Goal: Feedback & Contribution: Contribute content

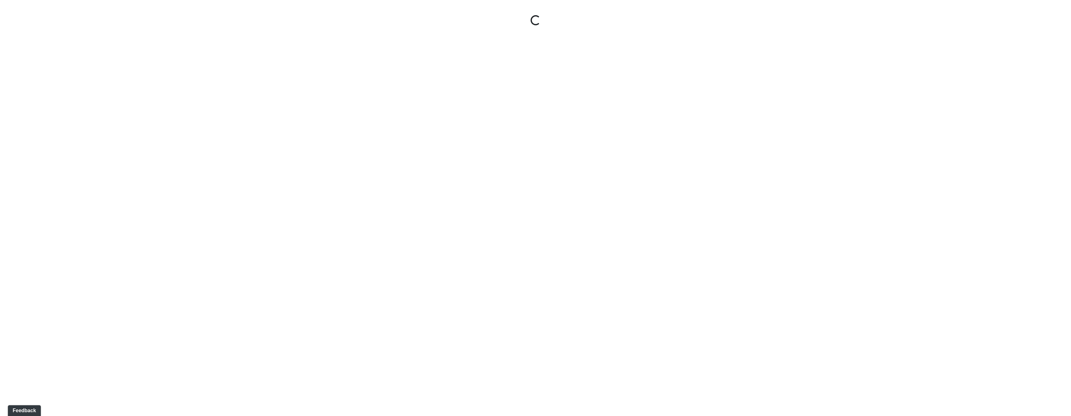
select select "gontoaMErPAtzSBVXh4ptW"
select select "h3ebyGk32eUmSzz99H473o"
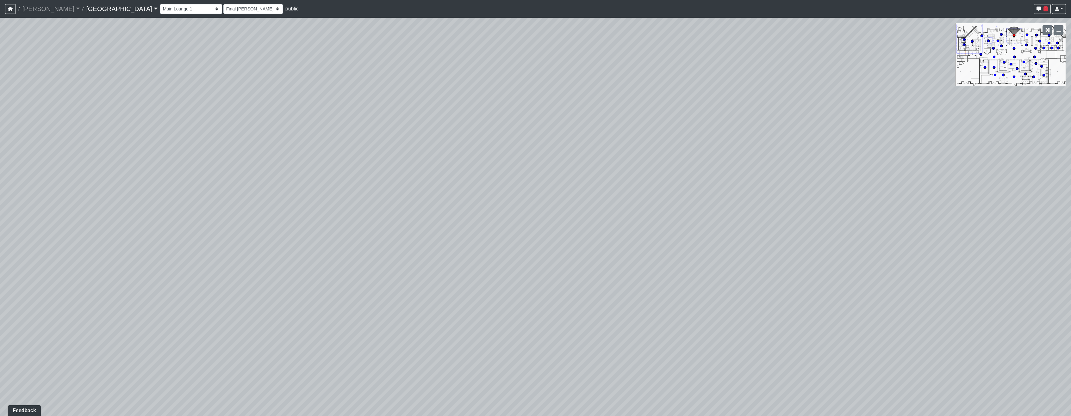
click at [971, 43] on icon at bounding box center [971, 41] width 3 height 3
select select "cH18fr94jDTRmB5JSKNetn"
select select "93VtKPcPFWh8z7vX4wXbQP"
drag, startPoint x: 285, startPoint y: 167, endPoint x: 658, endPoint y: 110, distance: 376.9
click at [658, 110] on div "Loading... Pool Courtyard Entry 1 Loading... Main Lounge 2 Loading... Pool Cour…" at bounding box center [535, 217] width 1071 height 398
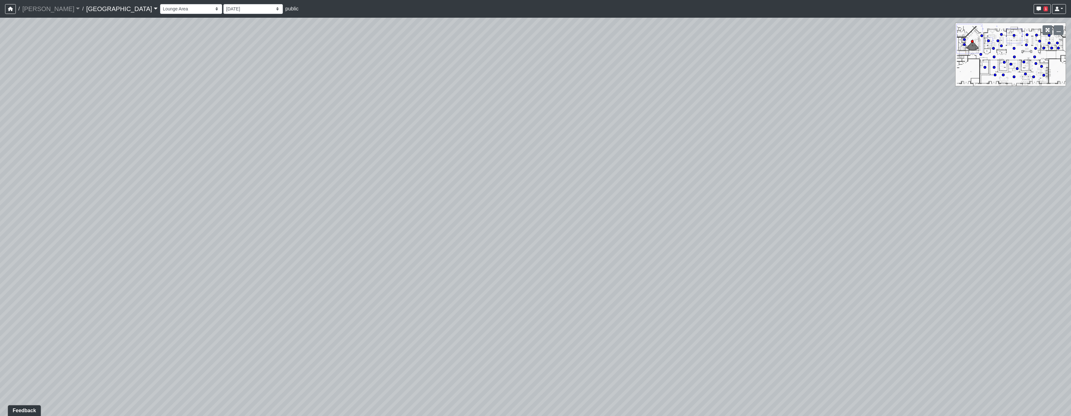
drag, startPoint x: 351, startPoint y: 330, endPoint x: 717, endPoint y: 259, distance: 373.5
click at [717, 259] on div "Loading... Pool Courtyard Entry 1 Loading... Main Lounge 2 Loading... Pool Cour…" at bounding box center [535, 217] width 1071 height 398
drag, startPoint x: 184, startPoint y: 100, endPoint x: 758, endPoint y: 186, distance: 580.5
click at [758, 186] on div "Loading... Pool Courtyard Entry 1 Loading... Main Lounge 2 Loading... Pool Cour…" at bounding box center [535, 217] width 1071 height 398
drag, startPoint x: 269, startPoint y: 124, endPoint x: 677, endPoint y: 118, distance: 407.7
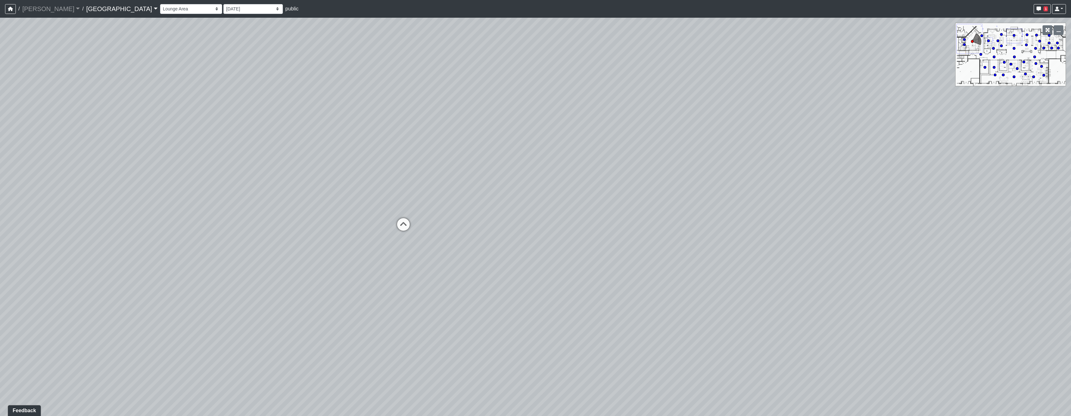
click at [650, 122] on div "Loading... Pool Courtyard Entry 1 Loading... Main Lounge 2 Loading... Pool Cour…" at bounding box center [535, 217] width 1071 height 398
drag, startPoint x: 230, startPoint y: 154, endPoint x: 683, endPoint y: 156, distance: 453.2
click at [683, 156] on div "Loading... Pool Courtyard Entry 1 Loading... Main Lounge 2 Loading... Pool Cour…" at bounding box center [535, 217] width 1071 height 398
drag, startPoint x: 554, startPoint y: 127, endPoint x: 703, endPoint y: 119, distance: 149.2
click at [703, 119] on div "Loading... Pool Courtyard Entry 1 Loading... Main Lounge 2 Loading... Pool Cour…" at bounding box center [535, 217] width 1071 height 398
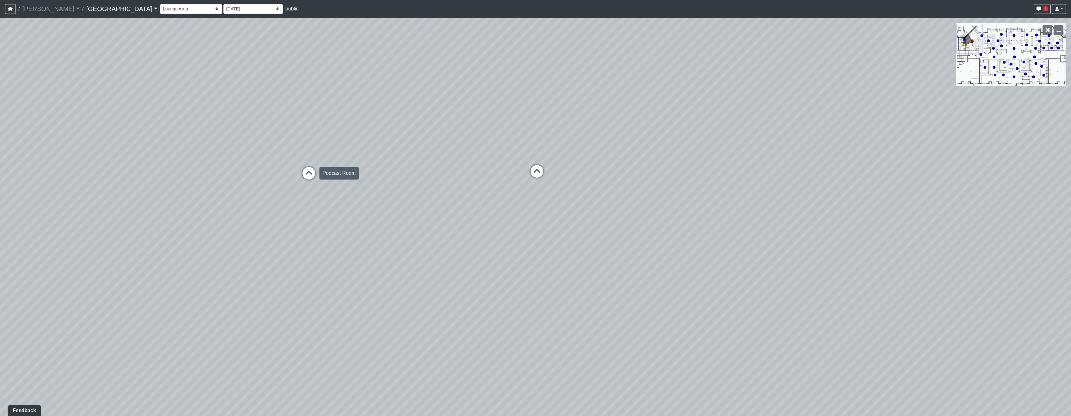
click at [309, 175] on icon at bounding box center [308, 176] width 19 height 19
select select "mhmvR7e2XvHahBghJtkrPb"
drag, startPoint x: 284, startPoint y: 174, endPoint x: 835, endPoint y: 231, distance: 553.8
click at [835, 231] on div "Loading... Pool Courtyard Entry 1 Loading... Main Lounge 2 Loading... Pool Cour…" at bounding box center [535, 217] width 1071 height 398
drag, startPoint x: 435, startPoint y: 186, endPoint x: 1011, endPoint y: 140, distance: 577.7
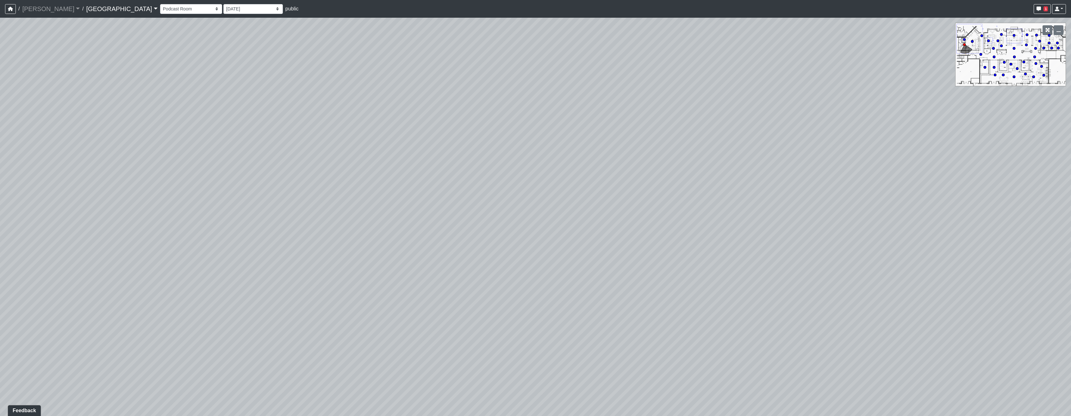
click at [1011, 140] on div "Loading... Pool Courtyard Entry 1 Loading... Main Lounge 2 Loading... Pool Cour…" at bounding box center [535, 217] width 1071 height 398
drag, startPoint x: 455, startPoint y: 193, endPoint x: 741, endPoint y: 209, distance: 286.0
click at [741, 209] on div "Loading... Pool Courtyard Entry 1 Loading... Main Lounge 2 Loading... Pool Cour…" at bounding box center [535, 217] width 1071 height 398
drag, startPoint x: 280, startPoint y: 227, endPoint x: 664, endPoint y: 240, distance: 384.5
click at [629, 237] on div "Loading... Pool Courtyard Entry 1 Loading... Main Lounge 2 Loading... Pool Cour…" at bounding box center [535, 217] width 1071 height 398
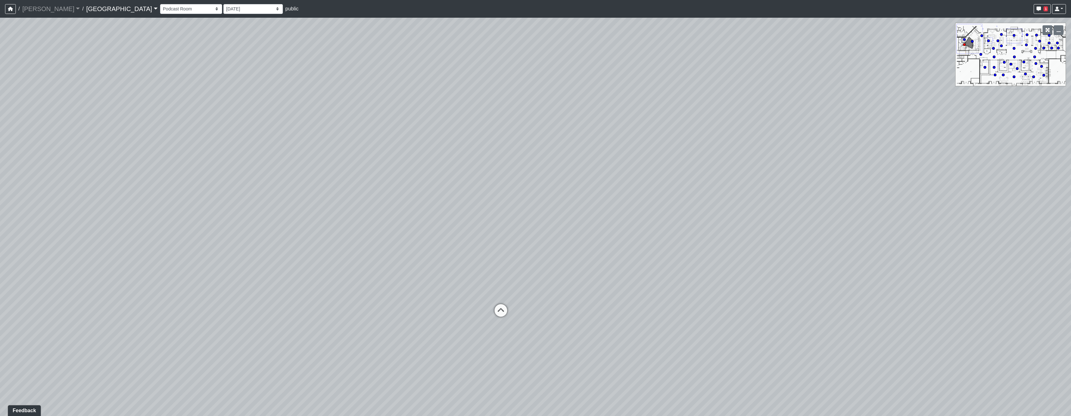
drag, startPoint x: 564, startPoint y: 222, endPoint x: 327, endPoint y: 120, distance: 258.1
click at [327, 120] on div "Loading... Pool Courtyard Entry 1 Loading... Main Lounge 2 Loading... Pool Cour…" at bounding box center [535, 217] width 1071 height 398
drag, startPoint x: 803, startPoint y: 164, endPoint x: 369, endPoint y: 131, distance: 434.9
click at [32, 121] on div "Loading... Pool Courtyard Entry 1 Loading... Main Lounge 2 Loading... Pool Cour…" at bounding box center [535, 217] width 1071 height 398
drag, startPoint x: 584, startPoint y: 129, endPoint x: 320, endPoint y: 270, distance: 299.9
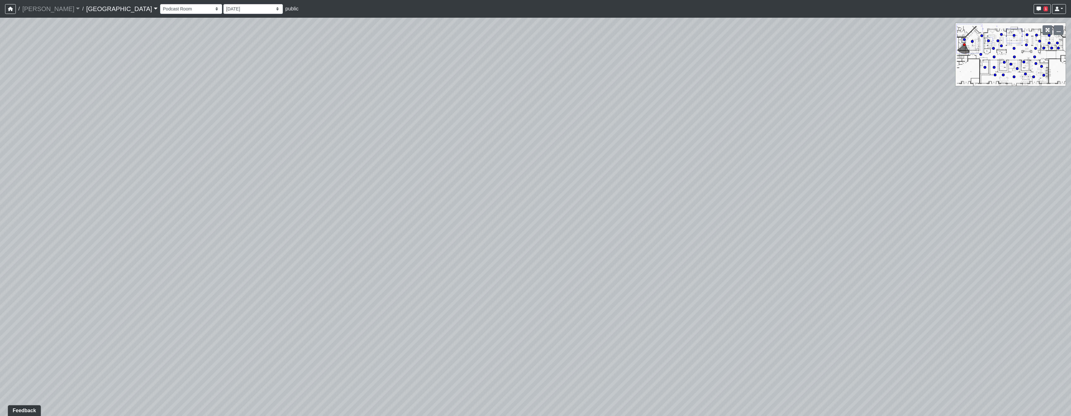
click at [320, 270] on div "Loading... Pool Courtyard Entry 1 Loading... Main Lounge 2 Loading... Pool Cour…" at bounding box center [535, 217] width 1071 height 398
drag, startPoint x: 761, startPoint y: 214, endPoint x: 247, endPoint y: 120, distance: 521.9
click at [247, 120] on div "Loading... Pool Courtyard Entry 1 Loading... Main Lounge 2 Loading... Pool Cour…" at bounding box center [535, 217] width 1071 height 398
drag, startPoint x: 624, startPoint y: 77, endPoint x: 745, endPoint y: 206, distance: 176.5
click at [745, 206] on div "Loading... Pool Courtyard Entry 1 Loading... Main Lounge 2 Loading... Pool Cour…" at bounding box center [535, 217] width 1071 height 398
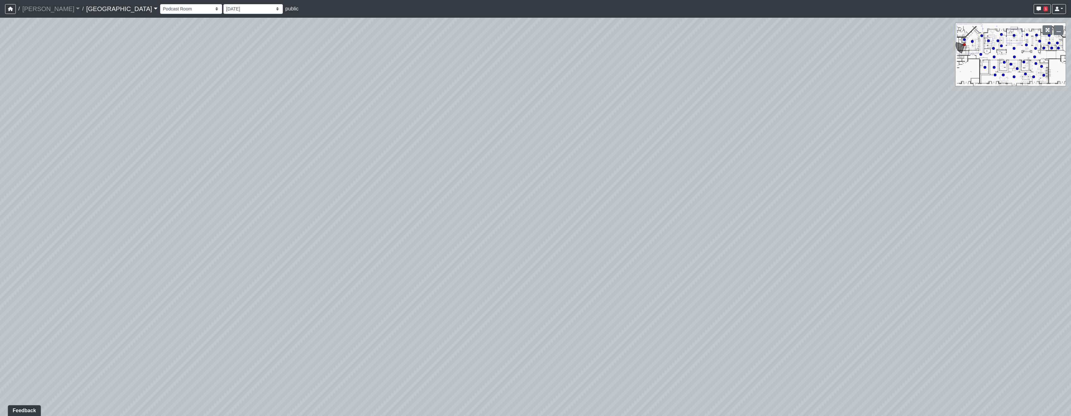
drag, startPoint x: 773, startPoint y: 148, endPoint x: 302, endPoint y: -23, distance: 500.4
click at [302, 0] on html "/ [PERSON_NAME] Loading... / [GEOGRAPHIC_DATA] [GEOGRAPHIC_DATA] Loading... [GE…" at bounding box center [535, 208] width 1071 height 416
drag, startPoint x: 560, startPoint y: 151, endPoint x: 142, endPoint y: 140, distance: 418.9
click at [142, 140] on div "Loading... Pool Courtyard Entry 1 Loading... Main Lounge 2 Loading... Pool Cour…" at bounding box center [535, 217] width 1071 height 398
drag, startPoint x: 665, startPoint y: 245, endPoint x: 454, endPoint y: 235, distance: 211.5
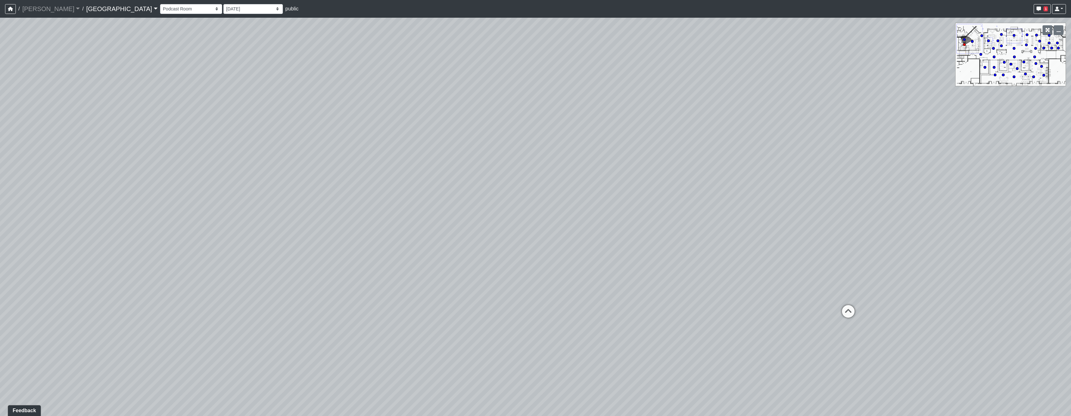
click at [454, 235] on div "Loading... Pool Courtyard Entry 1 Loading... Main Lounge 2 Loading... Pool Cour…" at bounding box center [535, 217] width 1071 height 398
click at [789, 124] on span "Add comment" at bounding box center [799, 122] width 31 height 5
click at [850, 111] on textarea "Change blue to SW" at bounding box center [833, 115] width 95 height 10
click at [832, 114] on textarea "Change blue to SW" at bounding box center [833, 115] width 95 height 10
click at [788, 116] on textarea "Change blue to SW7623" at bounding box center [833, 115] width 95 height 10
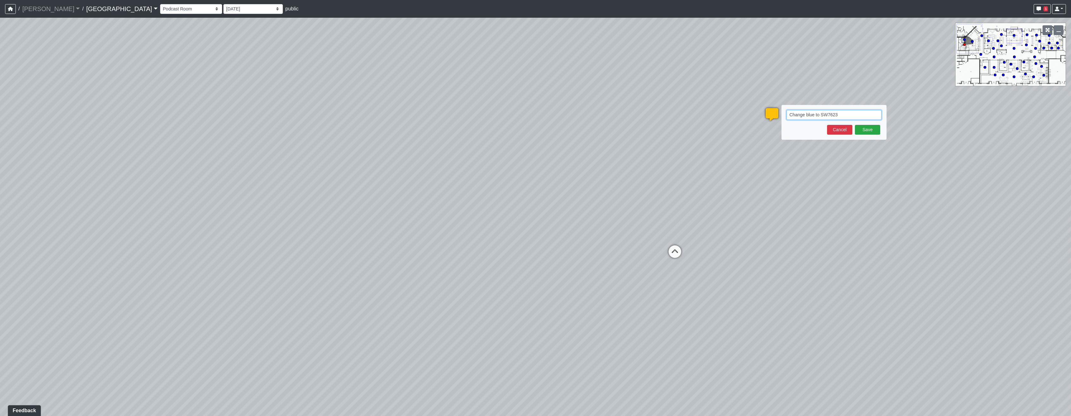
click at [804, 115] on textarea "Change blue to SW7623" at bounding box center [833, 115] width 95 height 10
type textarea "Change everything that is blue to SW7623"
click at [872, 128] on button "Save" at bounding box center [867, 130] width 25 height 10
drag, startPoint x: 895, startPoint y: 142, endPoint x: 193, endPoint y: 143, distance: 702.1
click at [193, 143] on div "Loading... Pool Courtyard Entry 1 Loading... Main Lounge 2 Loading... Pool Cour…" at bounding box center [535, 217] width 1071 height 398
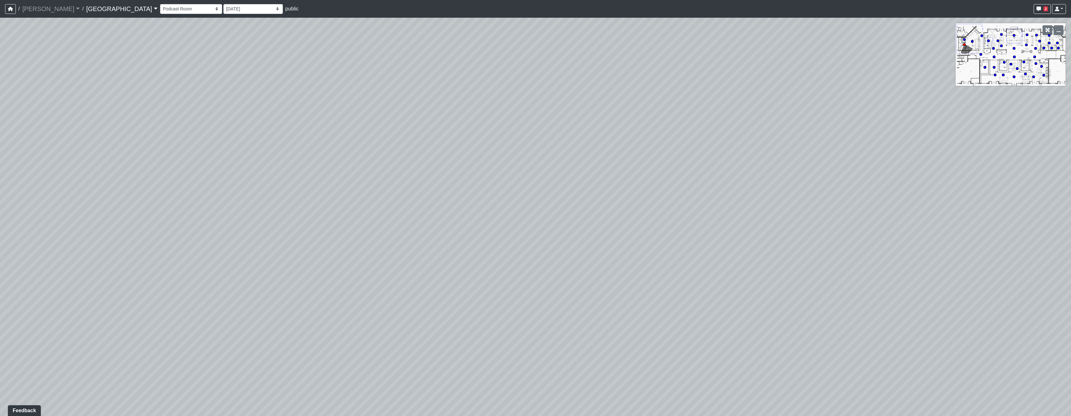
drag, startPoint x: 316, startPoint y: 174, endPoint x: 200, endPoint y: 206, distance: 119.6
click at [22, 225] on div "Loading... Pool Courtyard Entry 1 Loading... Main Lounge 2 Loading... Pool Cour…" at bounding box center [535, 217] width 1071 height 398
drag, startPoint x: 178, startPoint y: 281, endPoint x: 664, endPoint y: 273, distance: 485.9
click at [664, 273] on div "Loading... Pool Courtyard Entry 1 Loading... Main Lounge 2 Loading... Pool Cour…" at bounding box center [535, 217] width 1071 height 398
drag, startPoint x: 275, startPoint y: 239, endPoint x: 435, endPoint y: 382, distance: 214.5
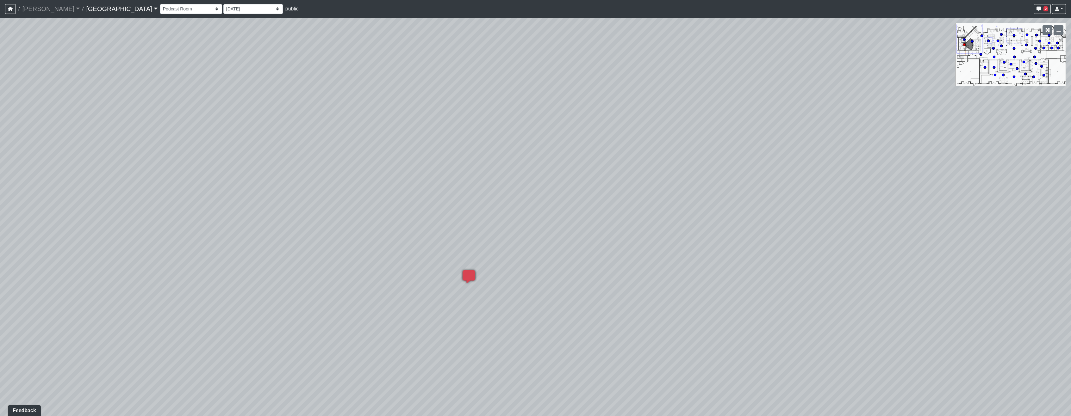
click at [435, 382] on div "Loading... Pool Courtyard Entry 1 Loading... Main Lounge 2 Loading... Pool Cour…" at bounding box center [535, 217] width 1071 height 398
drag, startPoint x: 472, startPoint y: 356, endPoint x: 170, endPoint y: 149, distance: 365.5
click at [170, 149] on div "Loading... Pool Courtyard Entry 1 Loading... Main Lounge 2 Loading... Pool Cour…" at bounding box center [535, 217] width 1071 height 398
click at [189, 291] on icon at bounding box center [193, 297] width 19 height 19
select select "cH18fr94jDTRmB5JSKNetn"
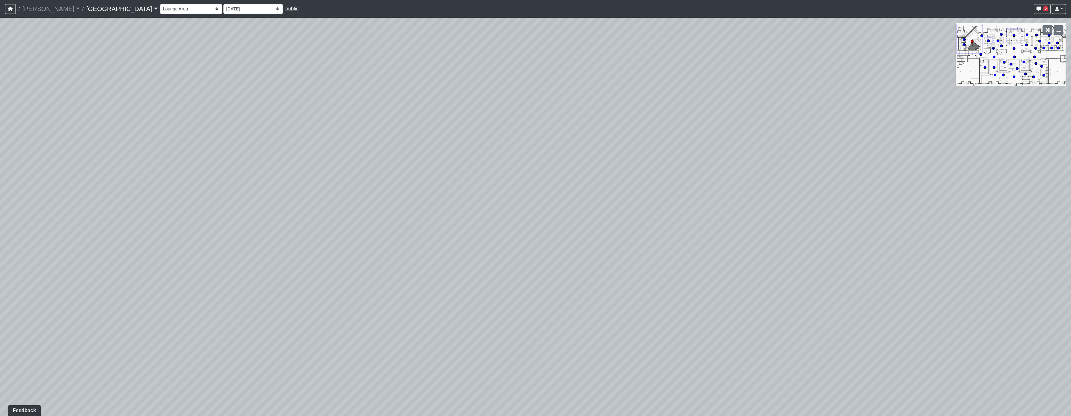
drag, startPoint x: 51, startPoint y: 149, endPoint x: -16, endPoint y: 182, distance: 75.0
click at [0, 182] on html "/ [PERSON_NAME] Loading... / [GEOGRAPHIC_DATA] [GEOGRAPHIC_DATA] Loading... [GE…" at bounding box center [535, 208] width 1071 height 416
drag, startPoint x: 640, startPoint y: 135, endPoint x: 480, endPoint y: 397, distance: 306.6
click at [480, 397] on div "Loading... Pool Courtyard Entry 1 Loading... Main Lounge 2 Loading... Pool Cour…" at bounding box center [535, 217] width 1071 height 398
drag, startPoint x: 664, startPoint y: 241, endPoint x: 262, endPoint y: 127, distance: 417.3
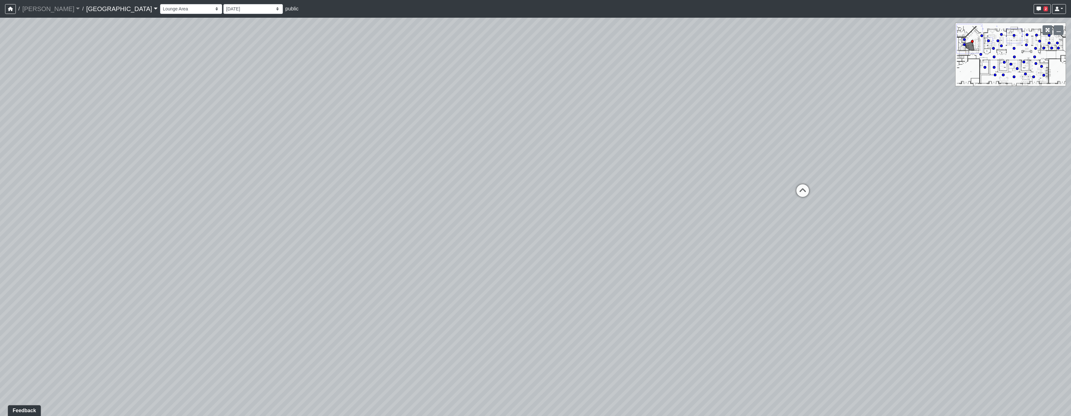
click at [262, 127] on div "Loading... Pool Courtyard Entry 1 Loading... Main Lounge 2 Loading... Pool Cour…" at bounding box center [535, 217] width 1071 height 398
drag, startPoint x: 569, startPoint y: 170, endPoint x: 300, endPoint y: 146, distance: 269.3
click at [300, 146] on div "Loading... Pool Courtyard Entry 1 Loading... Main Lounge 2 Loading... Pool Cour…" at bounding box center [535, 217] width 1071 height 398
drag, startPoint x: 357, startPoint y: 206, endPoint x: 818, endPoint y: 346, distance: 481.2
click at [818, 346] on div "Loading... Pool Courtyard Entry 1 Loading... Main Lounge 2 Loading... Pool Cour…" at bounding box center [535, 217] width 1071 height 398
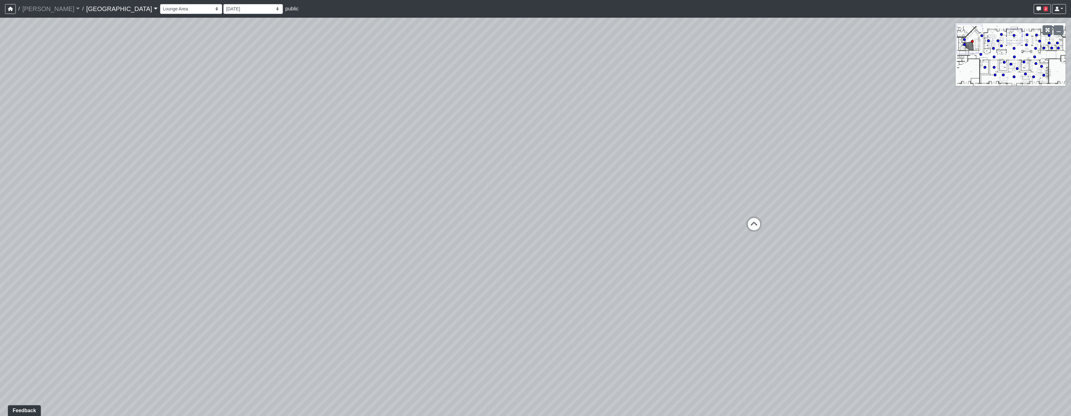
drag, startPoint x: 429, startPoint y: 238, endPoint x: 812, endPoint y: 262, distance: 383.7
click at [812, 262] on div "Loading... Pool Courtyard Entry 1 Loading... Main Lounge 2 Loading... Pool Cour…" at bounding box center [535, 217] width 1071 height 398
drag, startPoint x: 455, startPoint y: 138, endPoint x: 399, endPoint y: 98, distance: 68.2
click at [399, 98] on div "Loading... Pool Courtyard Entry 1 Loading... Main Lounge 2 Loading... Pool Cour…" at bounding box center [535, 217] width 1071 height 398
